Goal: Task Accomplishment & Management: Manage account settings

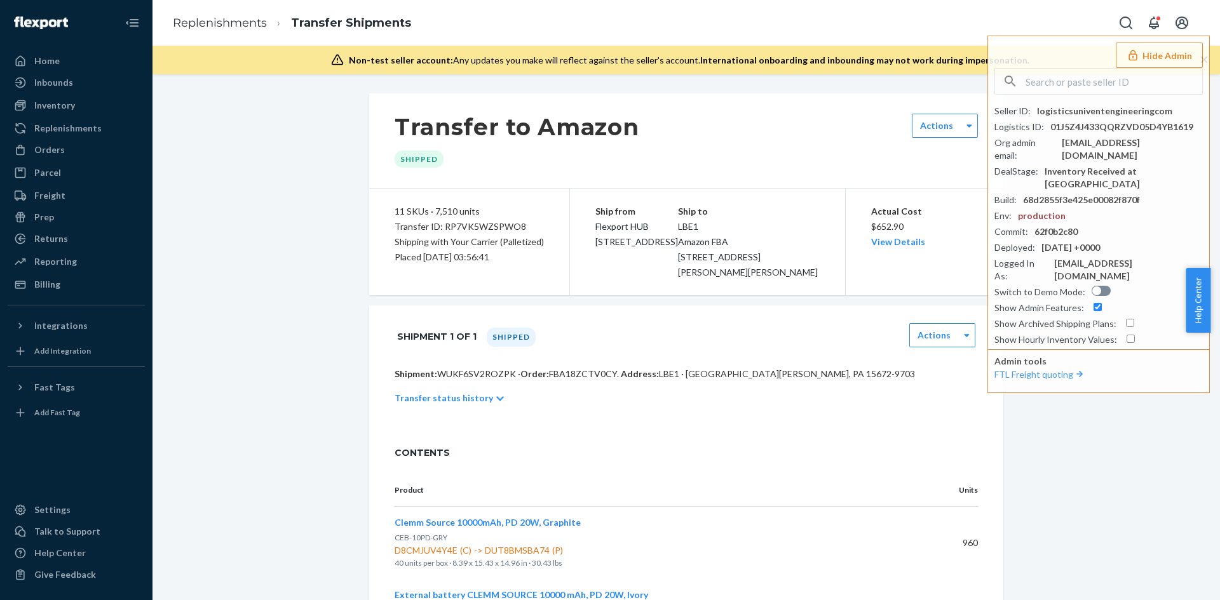
click at [1041, 79] on input "text" at bounding box center [1113, 81] width 177 height 25
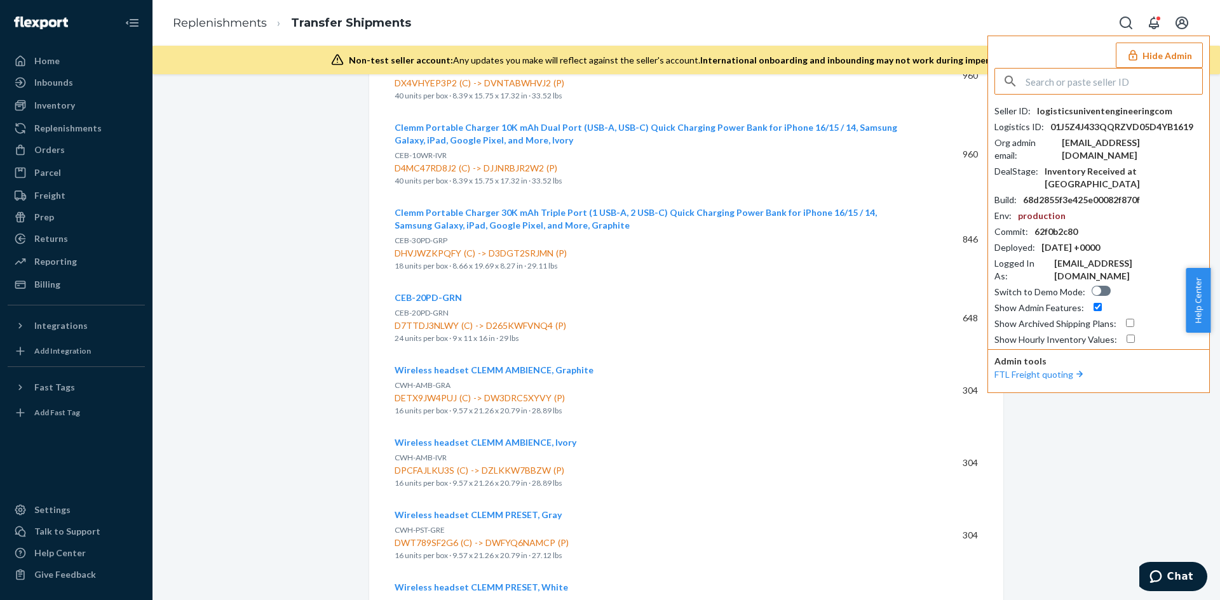
paste input "[PERSON_NAME][EMAIL_ADDRESS][DOMAIN_NAME]"
type input "[PERSON_NAME][EMAIL_ADDRESS][DOMAIN_NAME]"
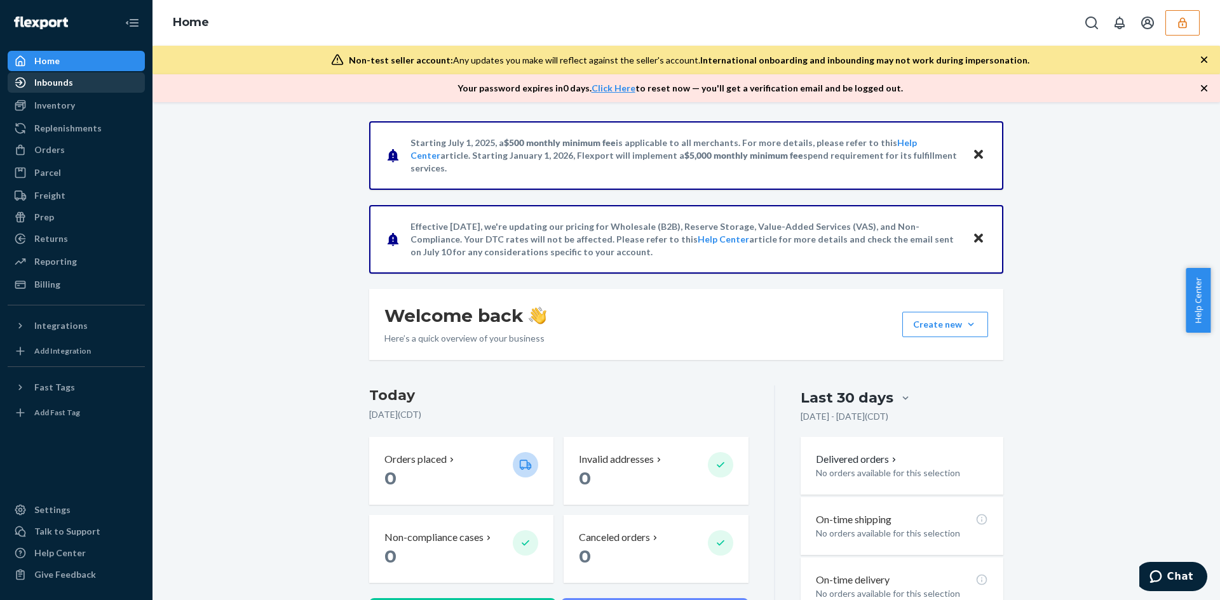
click at [73, 82] on div "Inbounds" at bounding box center [76, 83] width 135 height 18
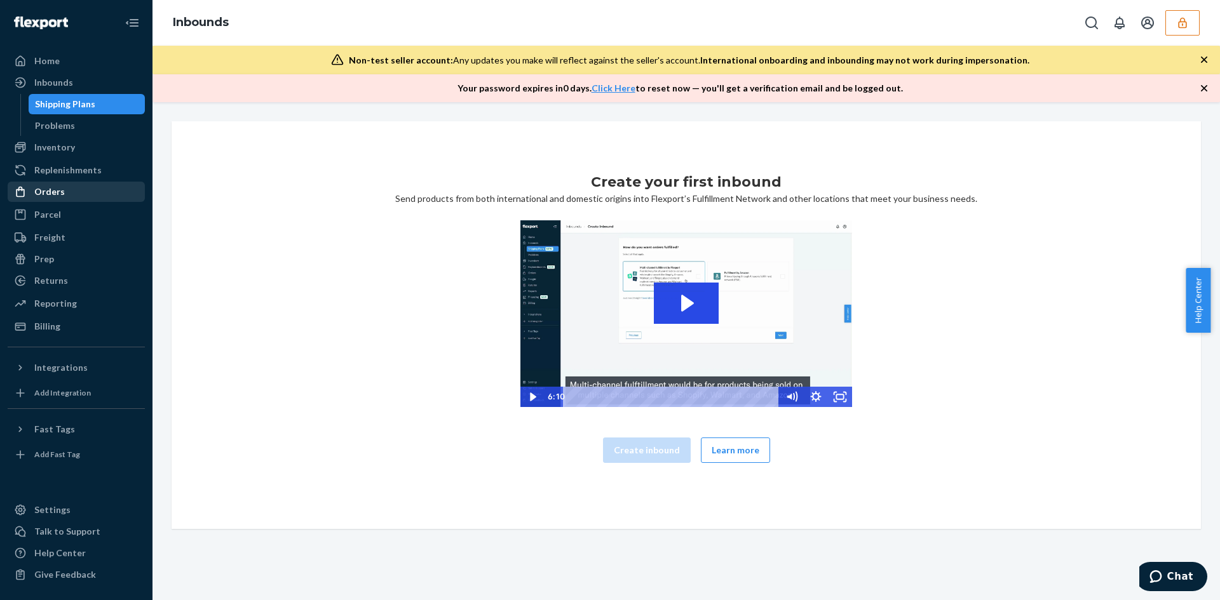
click at [50, 191] on div "Orders" at bounding box center [49, 192] width 30 height 13
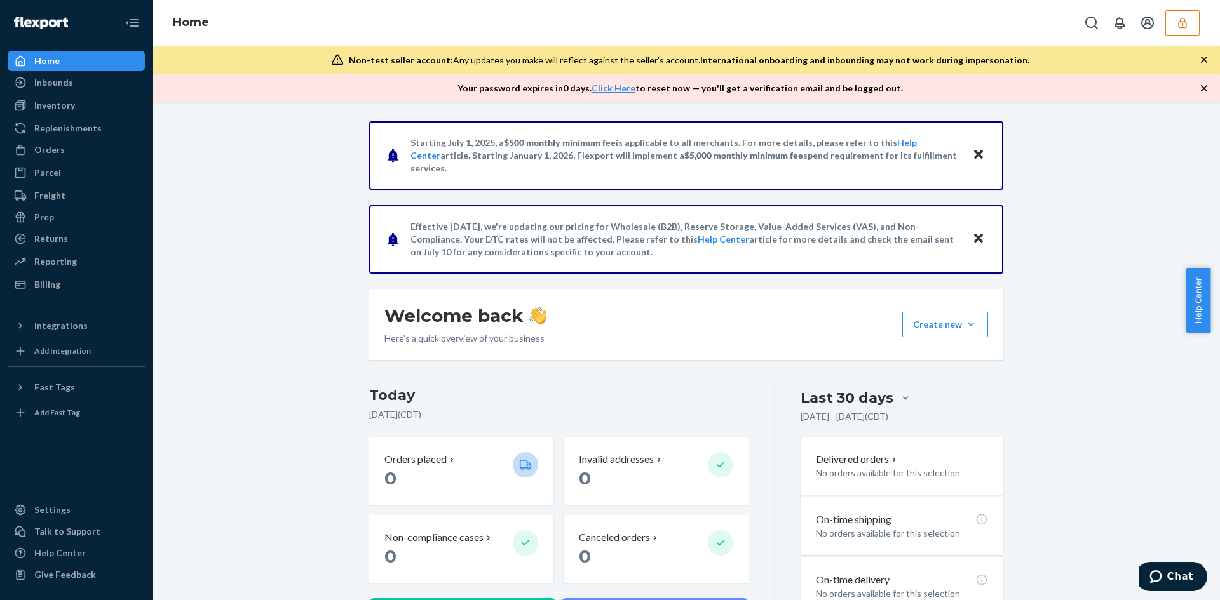
click at [1174, 35] on button "button" at bounding box center [1182, 22] width 34 height 25
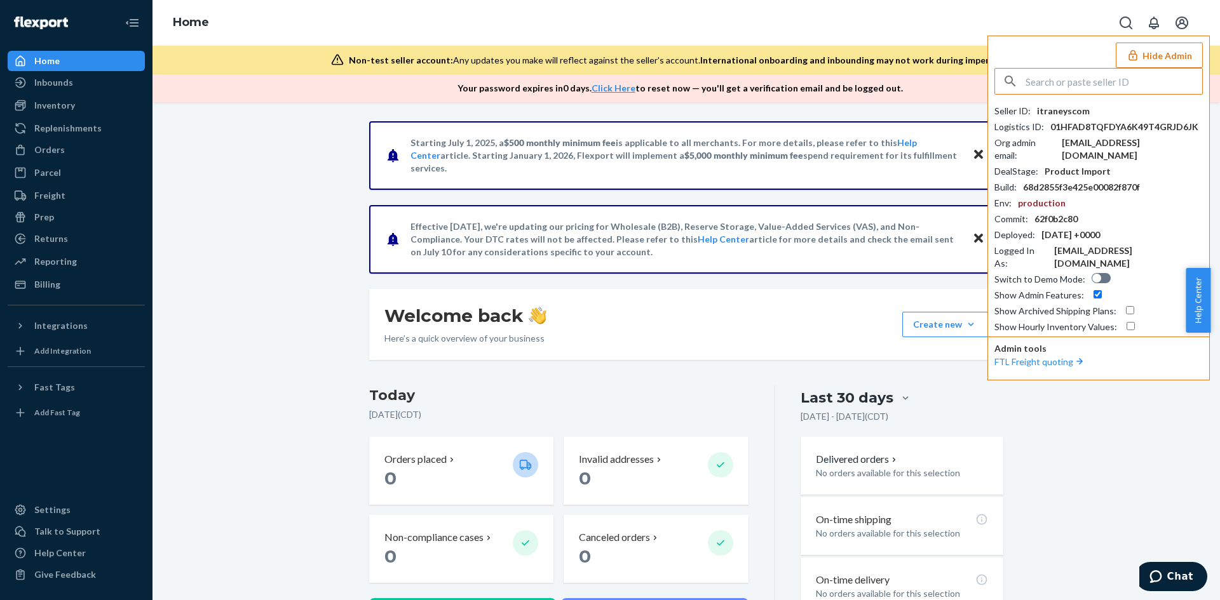
click at [1075, 78] on input "text" at bounding box center [1113, 81] width 177 height 25
type input "ekrin"
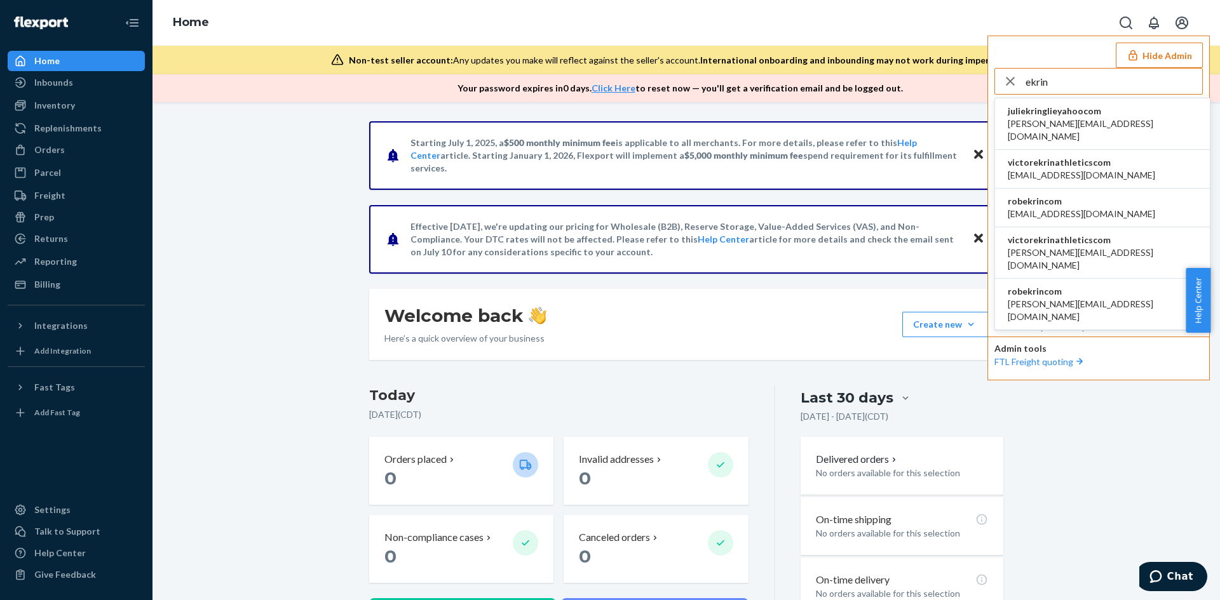
click at [1067, 169] on span "rob@ekrinathletics.com" at bounding box center [1081, 175] width 147 height 13
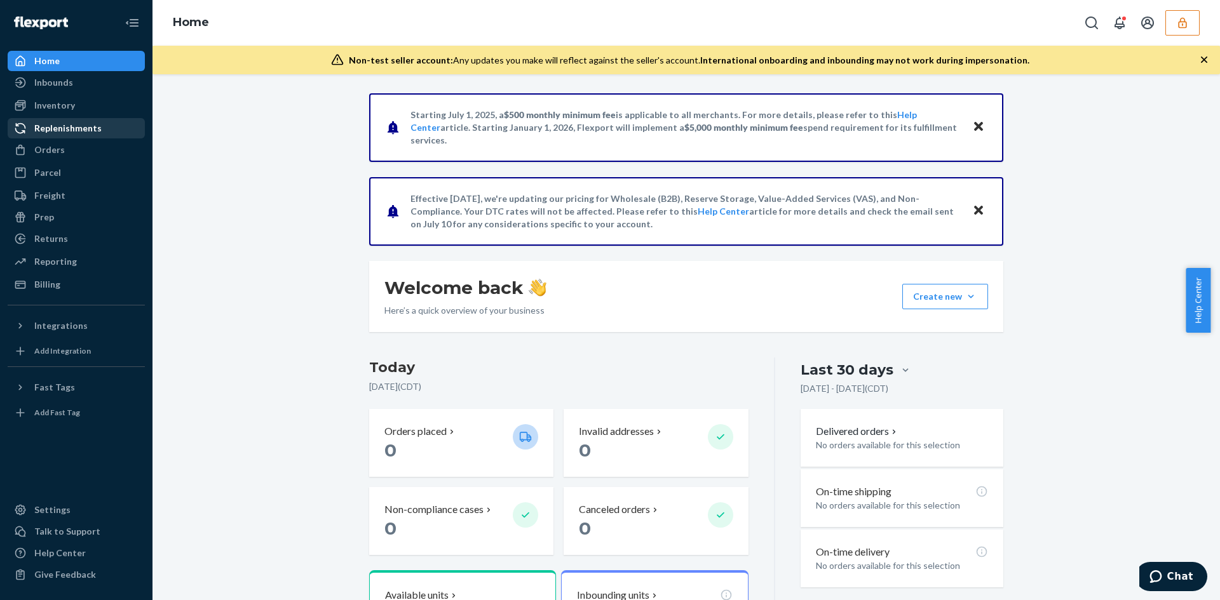
click at [60, 132] on div "Replenishments" at bounding box center [67, 128] width 67 height 13
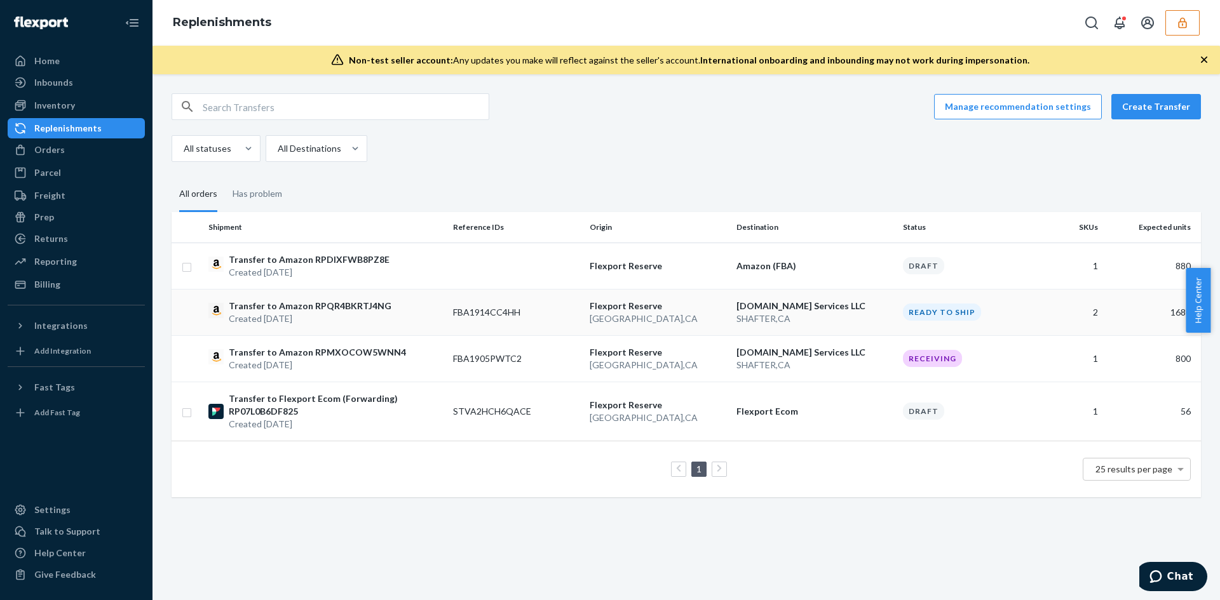
click at [545, 310] on td "FBA1914CC4HH" at bounding box center [516, 312] width 137 height 46
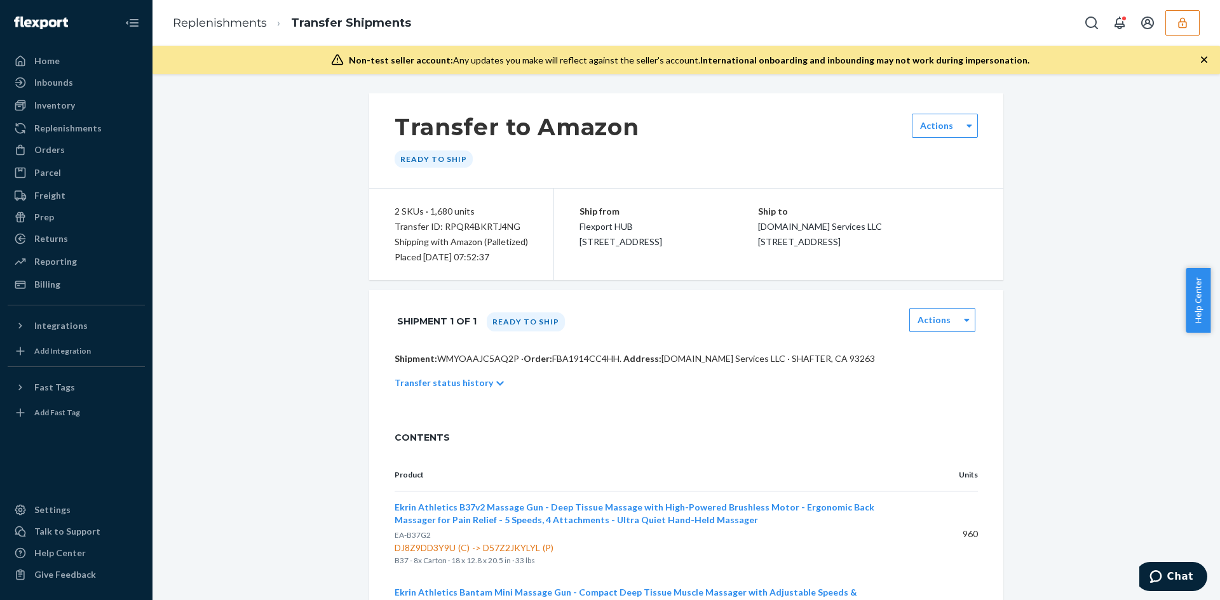
click at [476, 228] on div "Transfer ID: RPQR4BKRTJ4NG" at bounding box center [461, 226] width 133 height 15
copy div "RPQR4BKRTJ4NG"
click at [1182, 26] on icon "button" at bounding box center [1182, 23] width 13 height 13
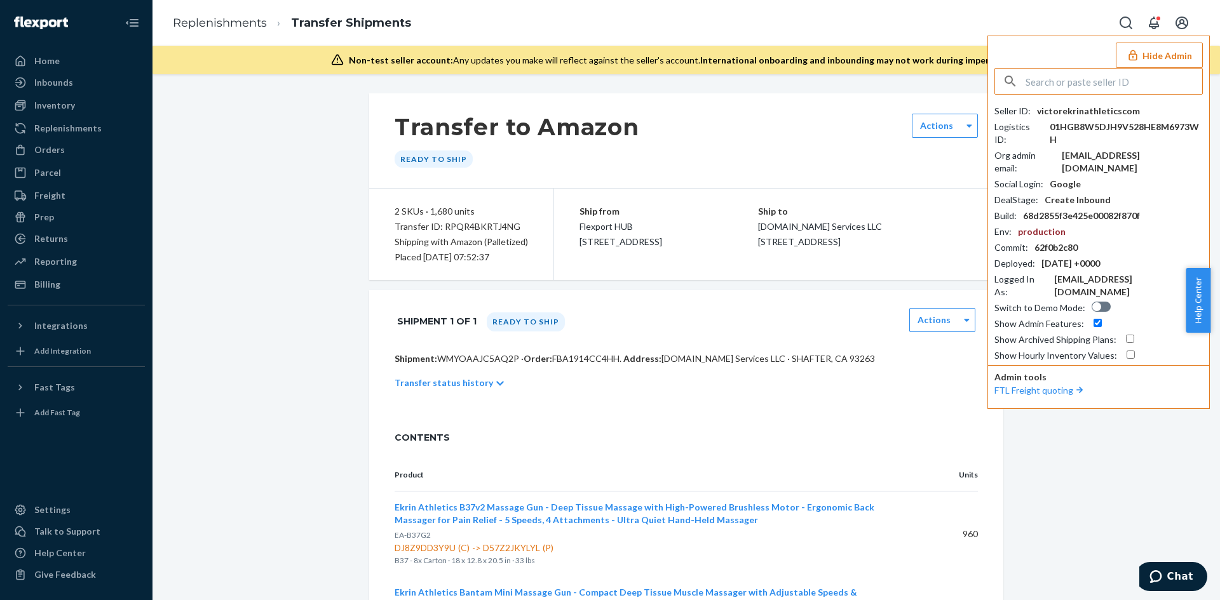
click at [1112, 82] on input "text" at bounding box center [1113, 81] width 177 height 25
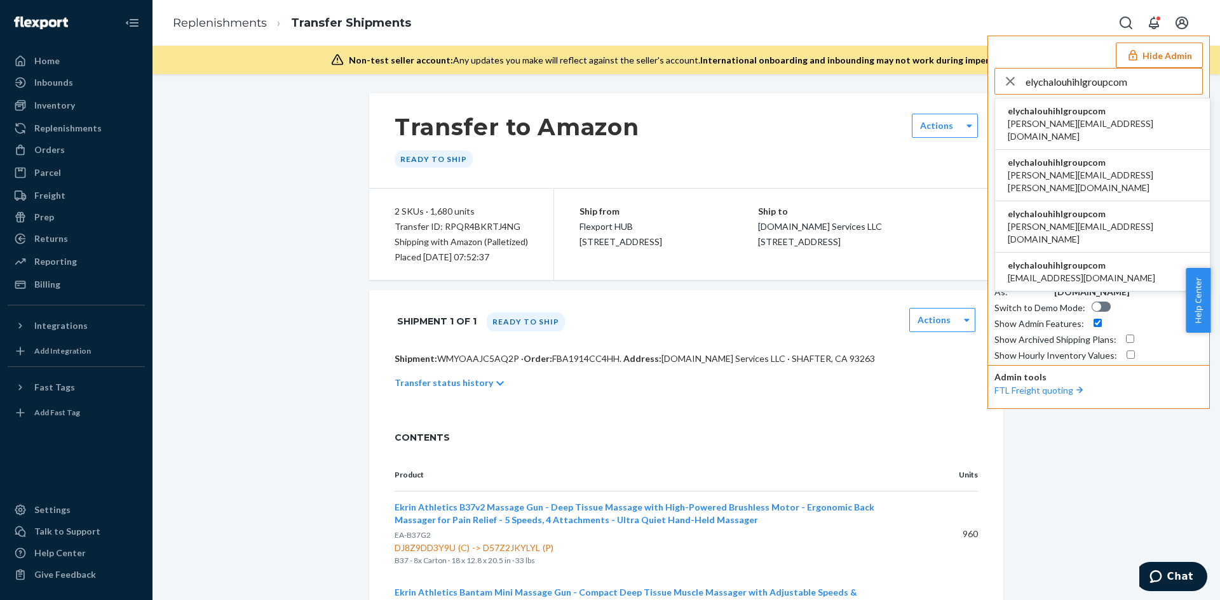
type input "elychalouhihlgroupcom"
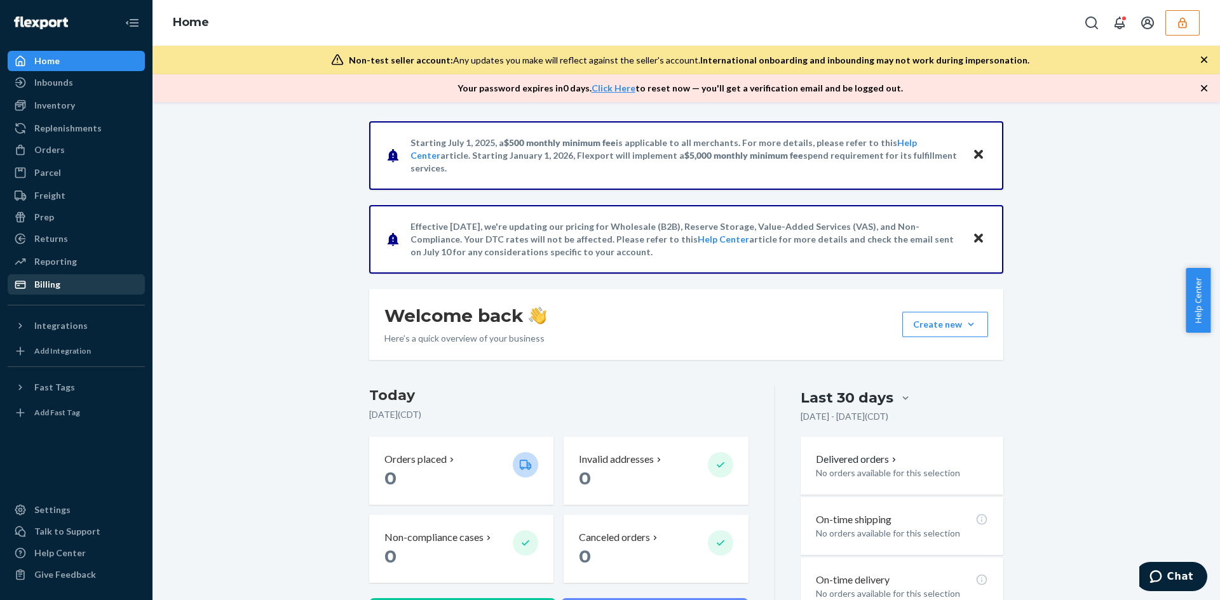
click at [46, 283] on div "Billing" at bounding box center [47, 284] width 26 height 13
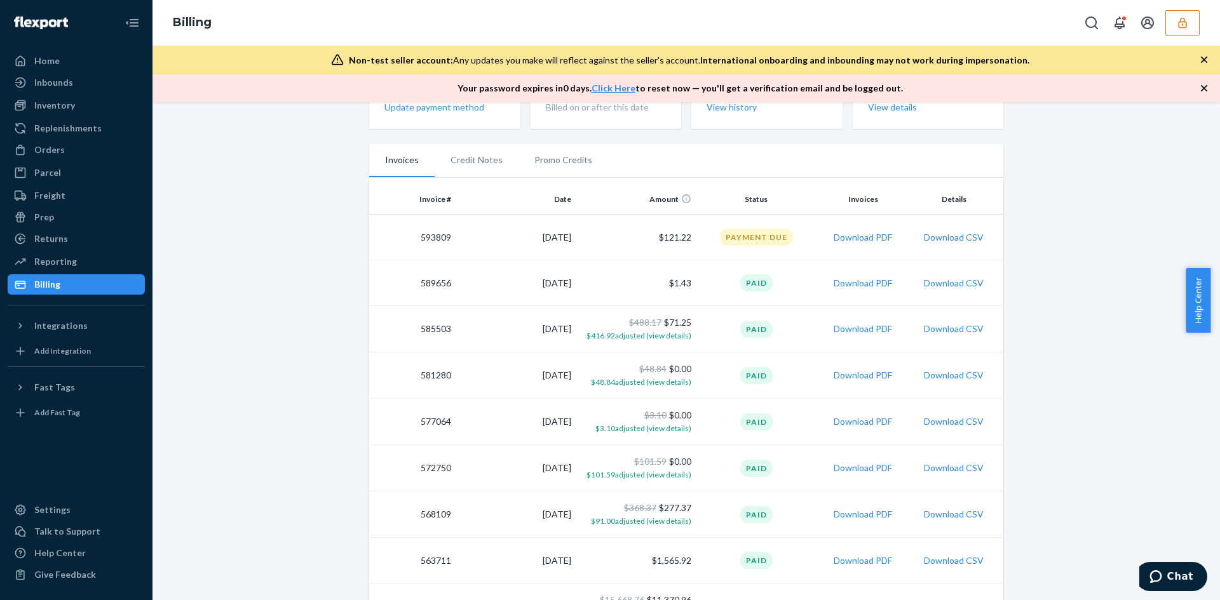
scroll to position [127, 0]
click at [853, 236] on button "Download PDF" at bounding box center [863, 237] width 58 height 13
click at [1180, 19] on icon "button" at bounding box center [1182, 22] width 8 height 11
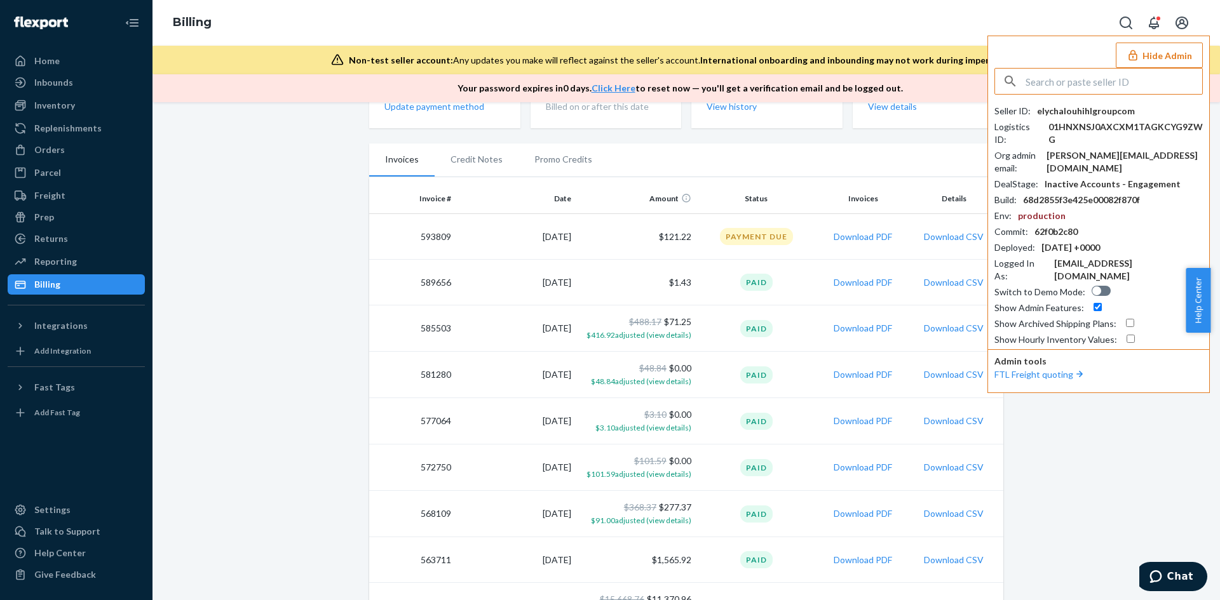
click at [1120, 80] on input "text" at bounding box center [1113, 81] width 177 height 25
type input "[EMAIL_ADDRESS][DOMAIN_NAME]"
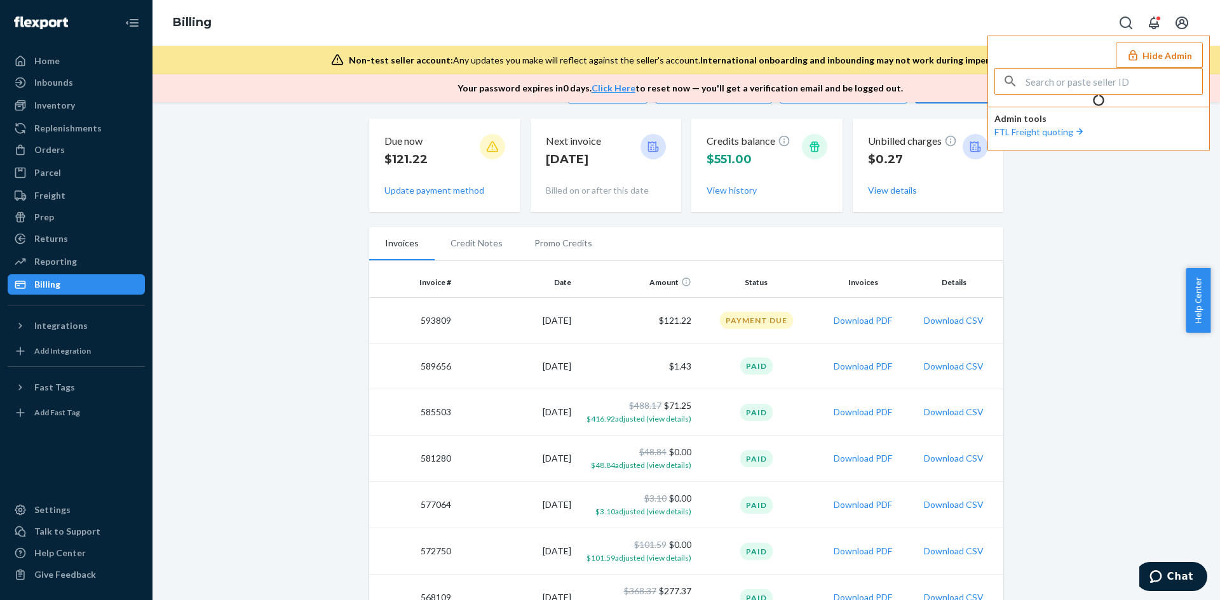
scroll to position [211, 0]
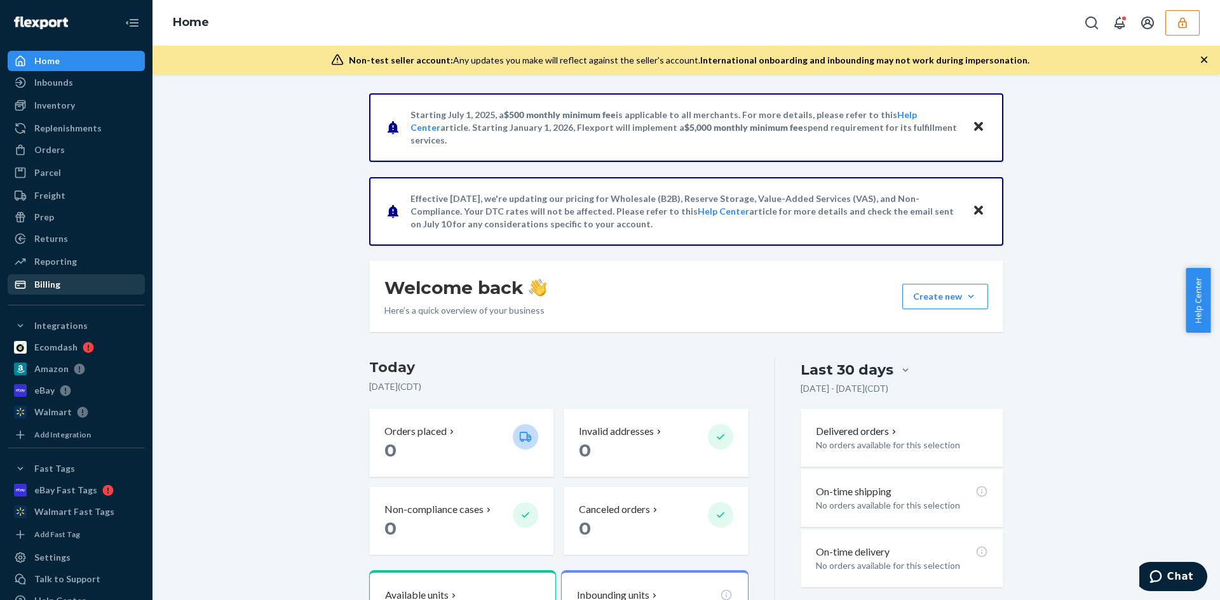
click at [65, 286] on div "Billing" at bounding box center [76, 285] width 135 height 18
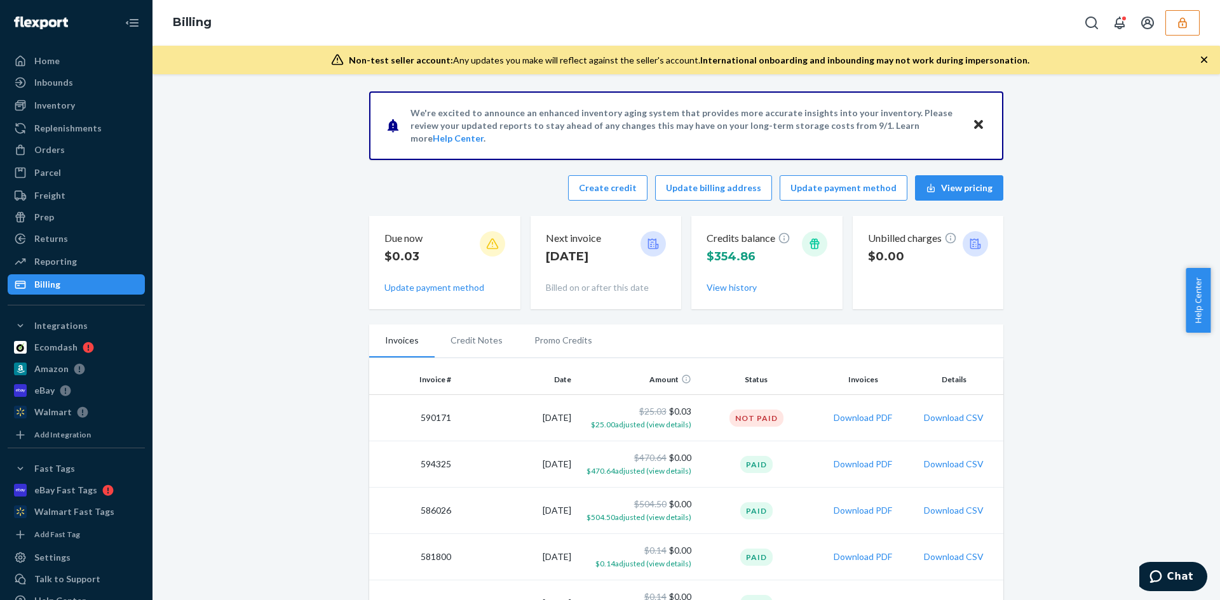
scroll to position [1, 0]
click at [734, 287] on button "View history" at bounding box center [731, 289] width 50 height 13
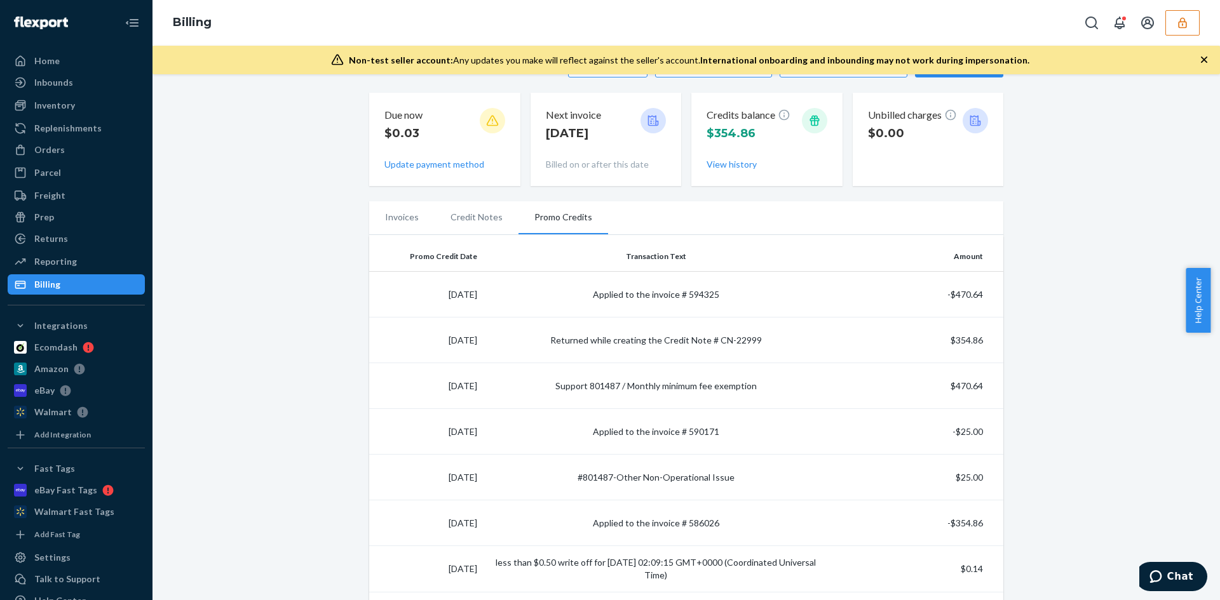
scroll to position [126, 0]
click at [710, 164] on button "View history" at bounding box center [731, 164] width 50 height 13
click at [724, 160] on button "View history" at bounding box center [731, 164] width 50 height 13
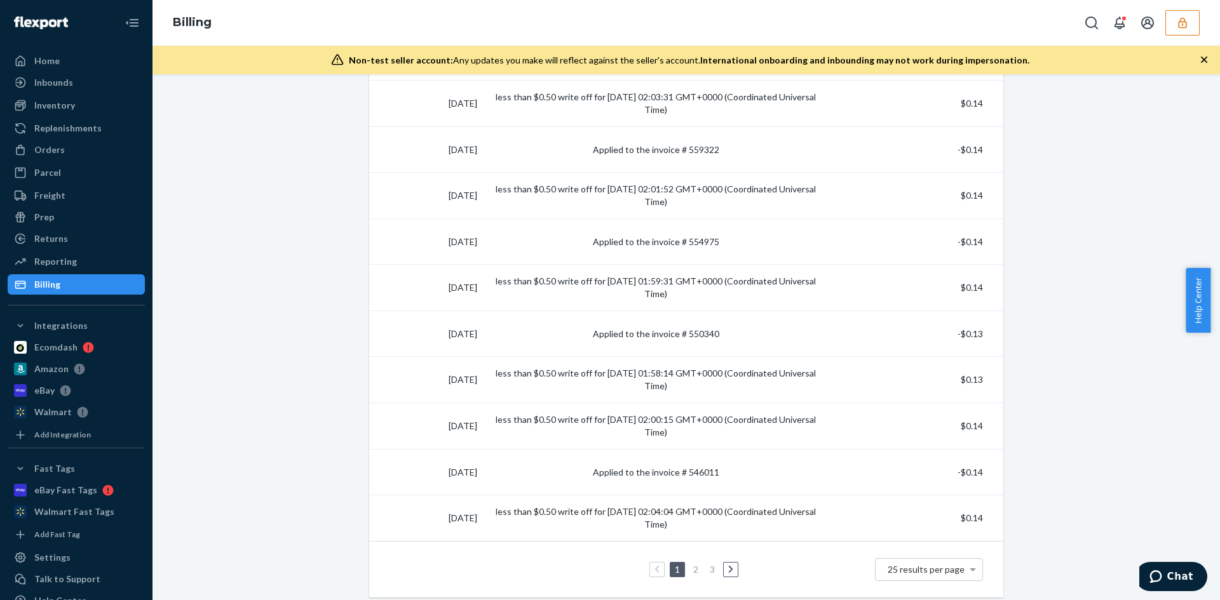
scroll to position [1010, 0]
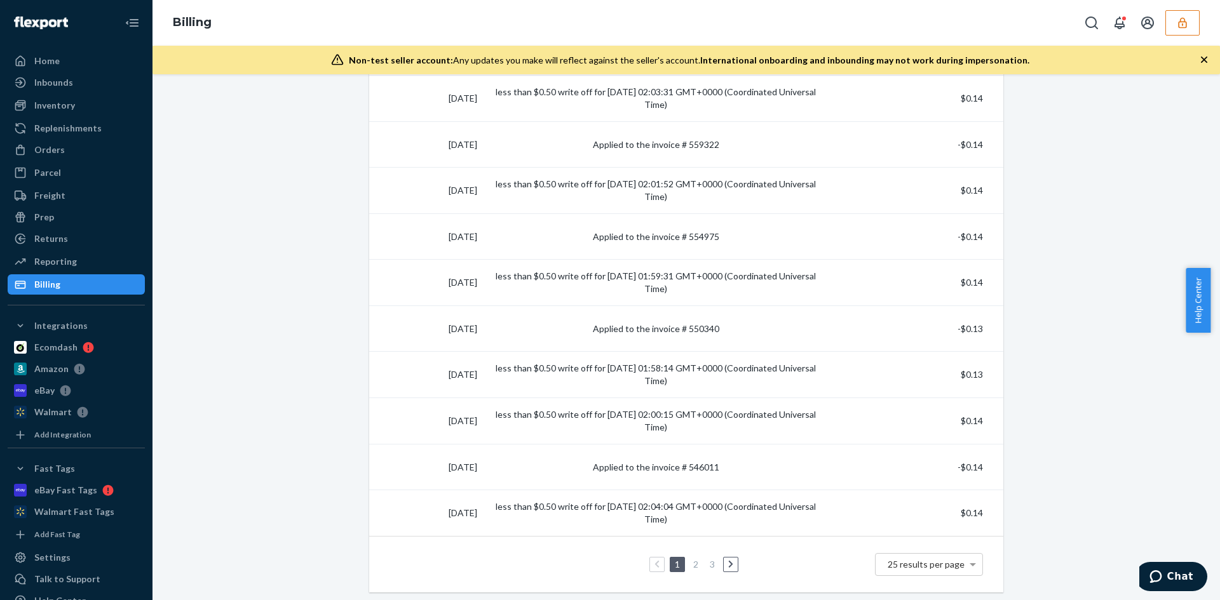
click at [691, 568] on link "2" at bounding box center [696, 564] width 10 height 11
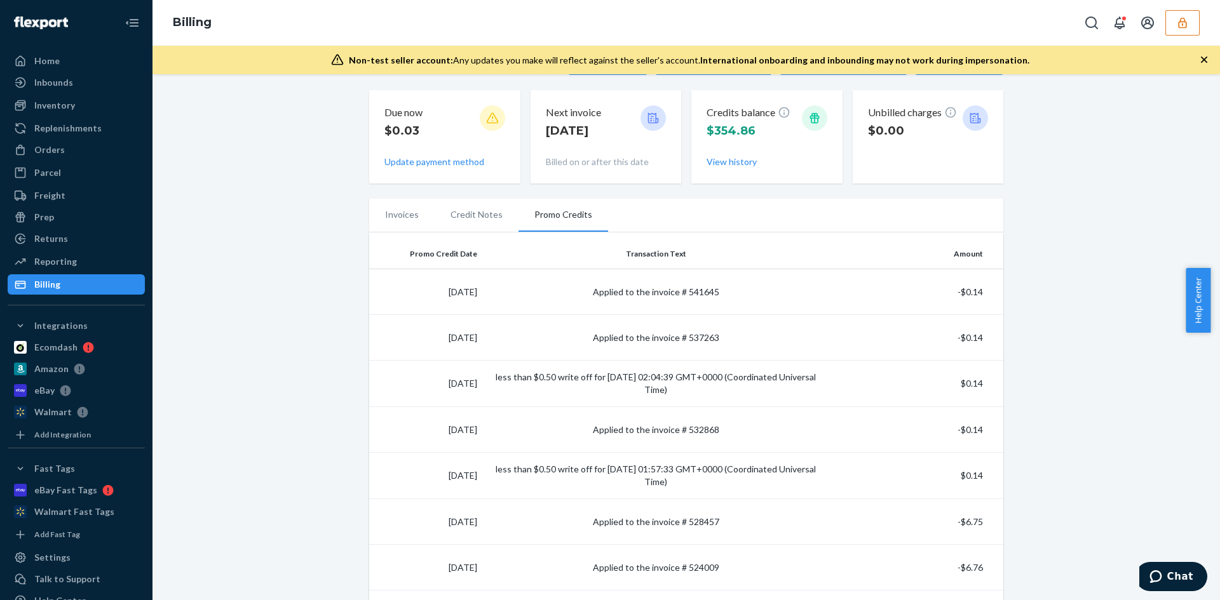
scroll to position [128, 0]
click at [1181, 29] on icon "button" at bounding box center [1182, 23] width 13 height 13
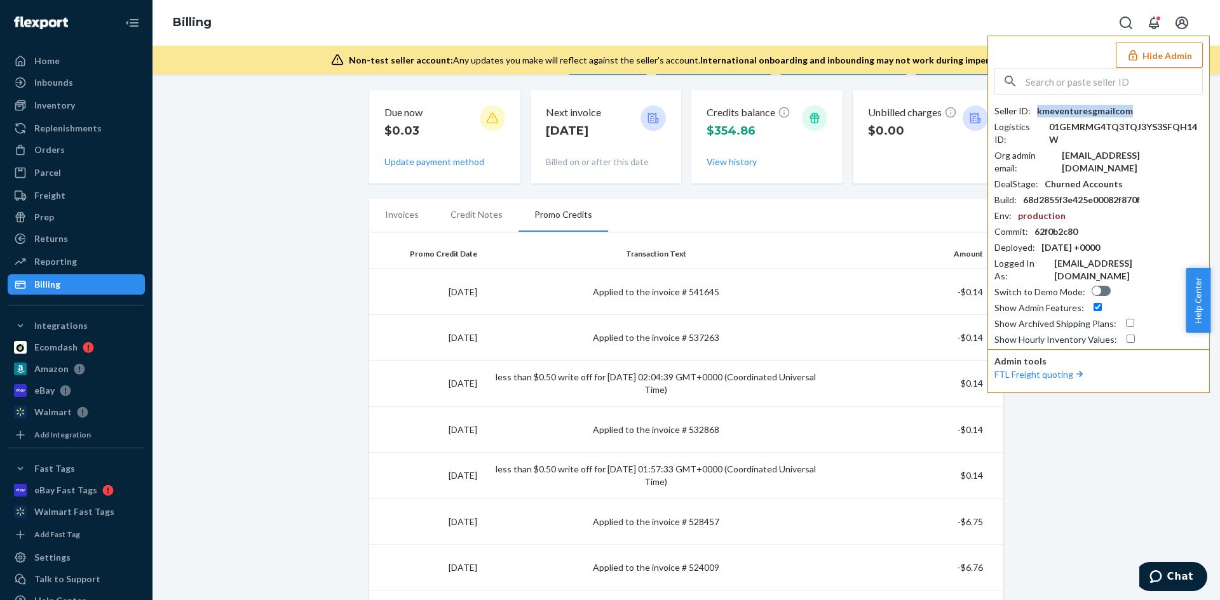
click at [1093, 105] on div "kmeventuresgmailcom" at bounding box center [1085, 111] width 96 height 13
copy div "kmeventuresgmailcom"
click at [1102, 89] on input "text" at bounding box center [1113, 81] width 177 height 25
paste input "[EMAIL_ADDRESS][DOMAIN_NAME]"
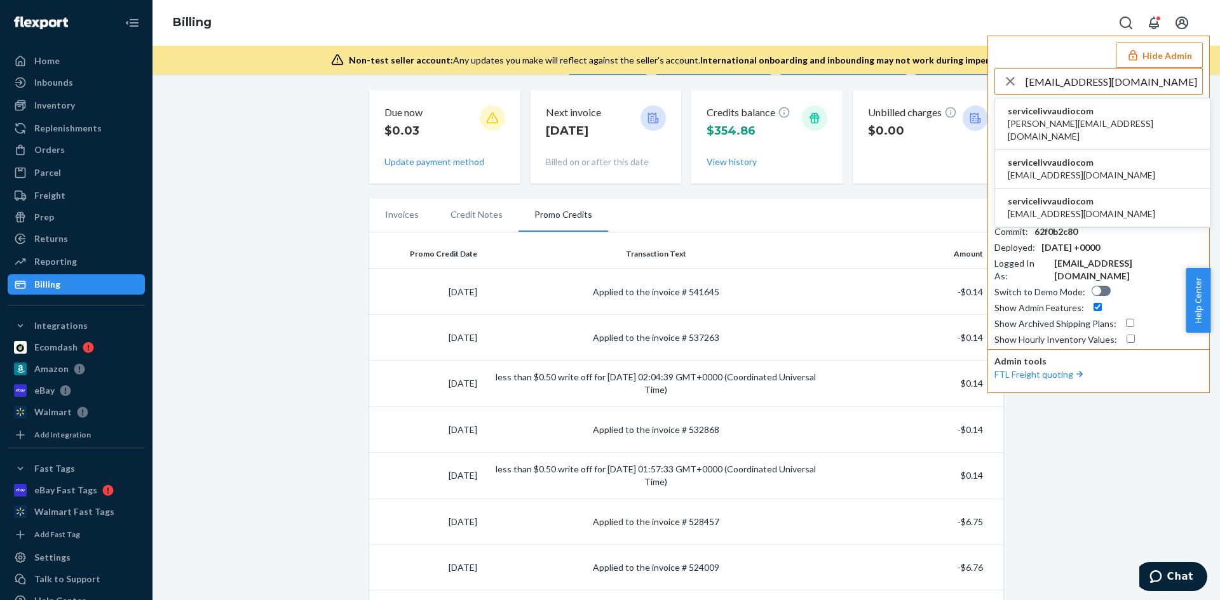
type input "[EMAIL_ADDRESS][DOMAIN_NAME]"
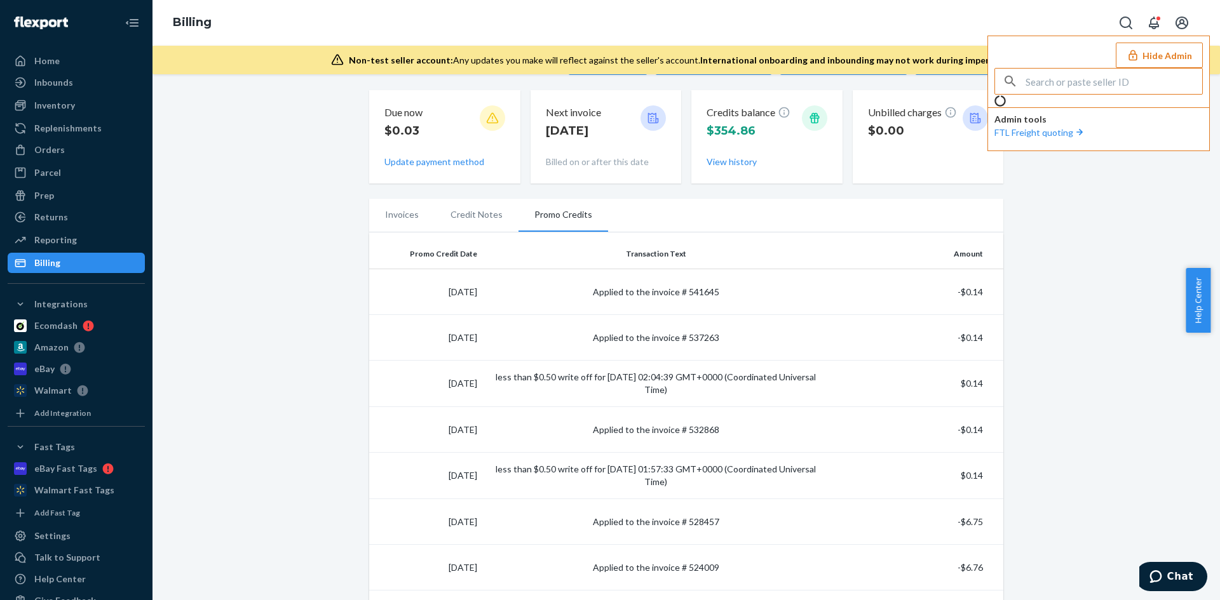
scroll to position [44, 0]
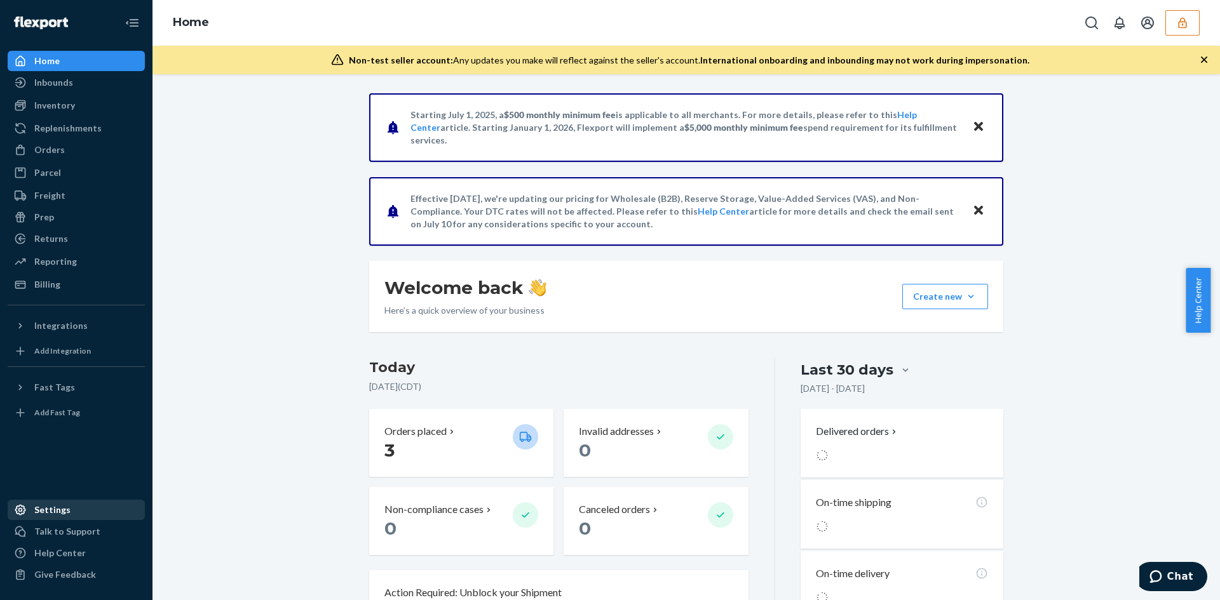
click at [38, 513] on div "Settings" at bounding box center [52, 510] width 36 height 13
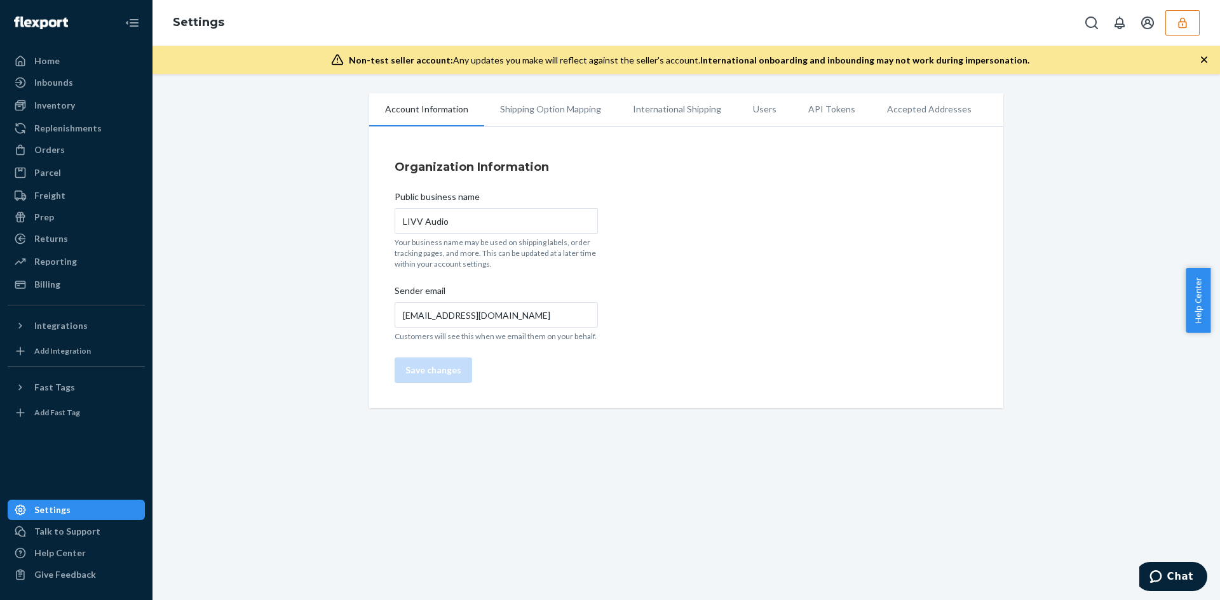
click at [755, 113] on li "Users" at bounding box center [764, 109] width 55 height 32
